Goal: Navigation & Orientation: Find specific page/section

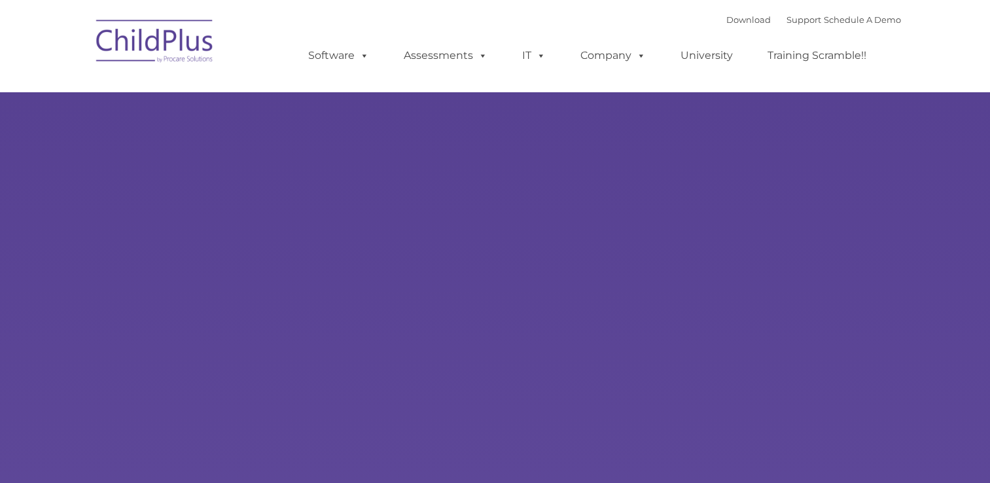
type input ""
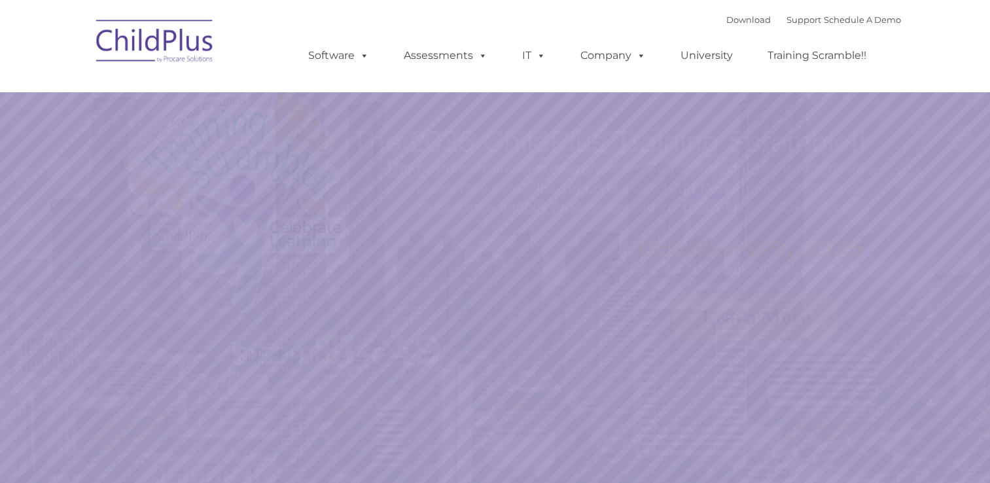
select select "MEDIUM"
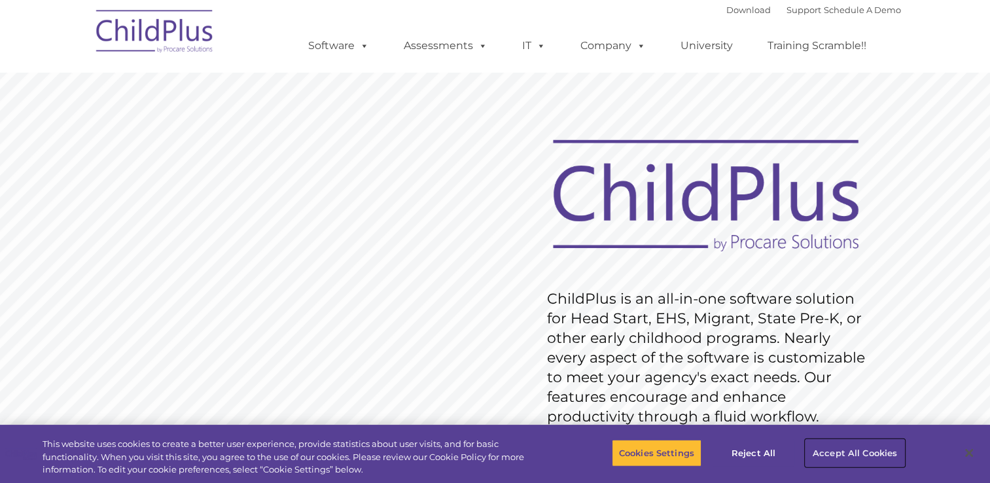
click at [840, 452] on button "Accept All Cookies" at bounding box center [855, 452] width 99 height 27
